Goal: Find specific page/section: Find specific page/section

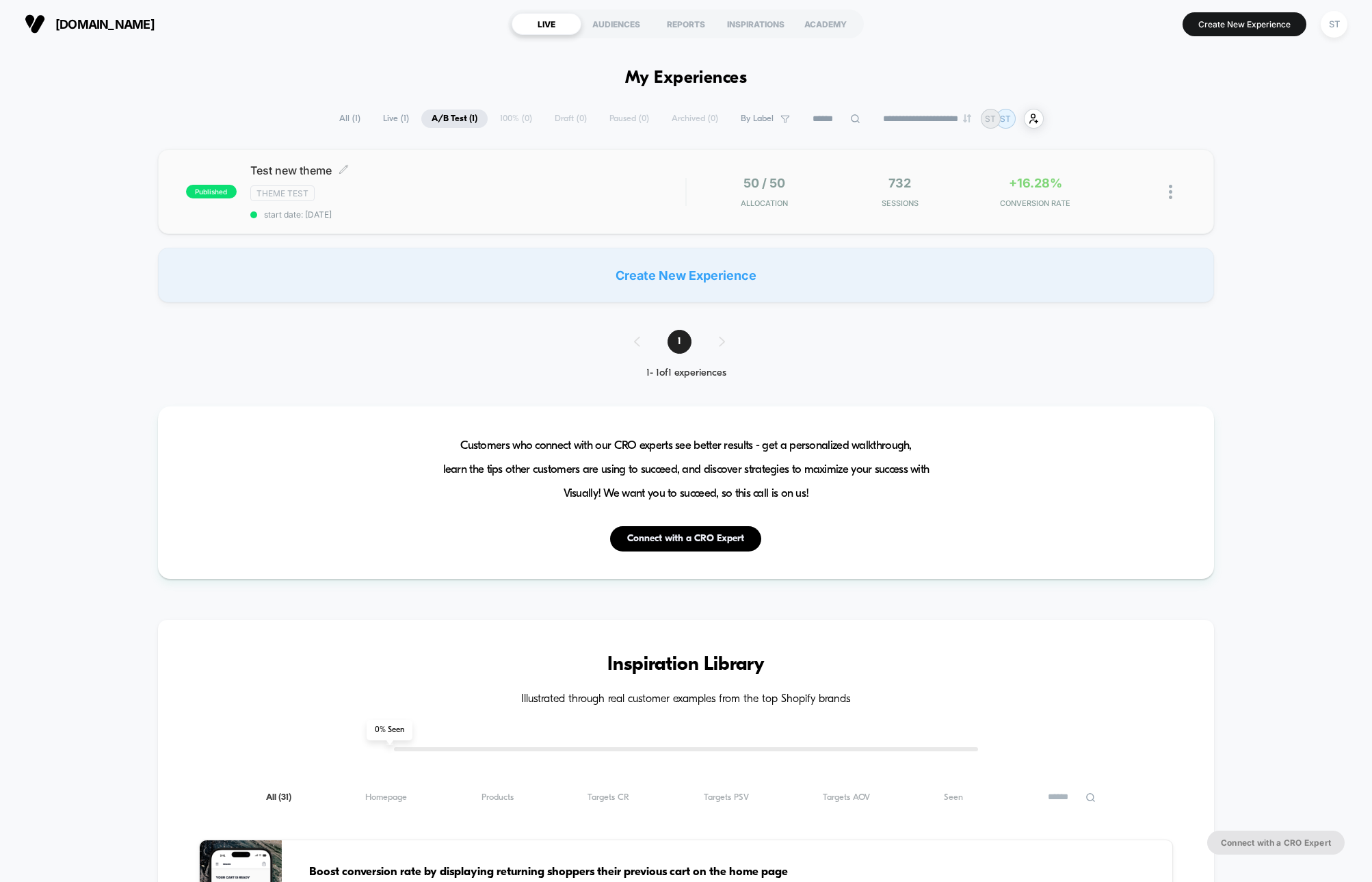
click at [666, 195] on div "Theme Test" at bounding box center [467, 193] width 436 height 16
